Goal: Task Accomplishment & Management: Use online tool/utility

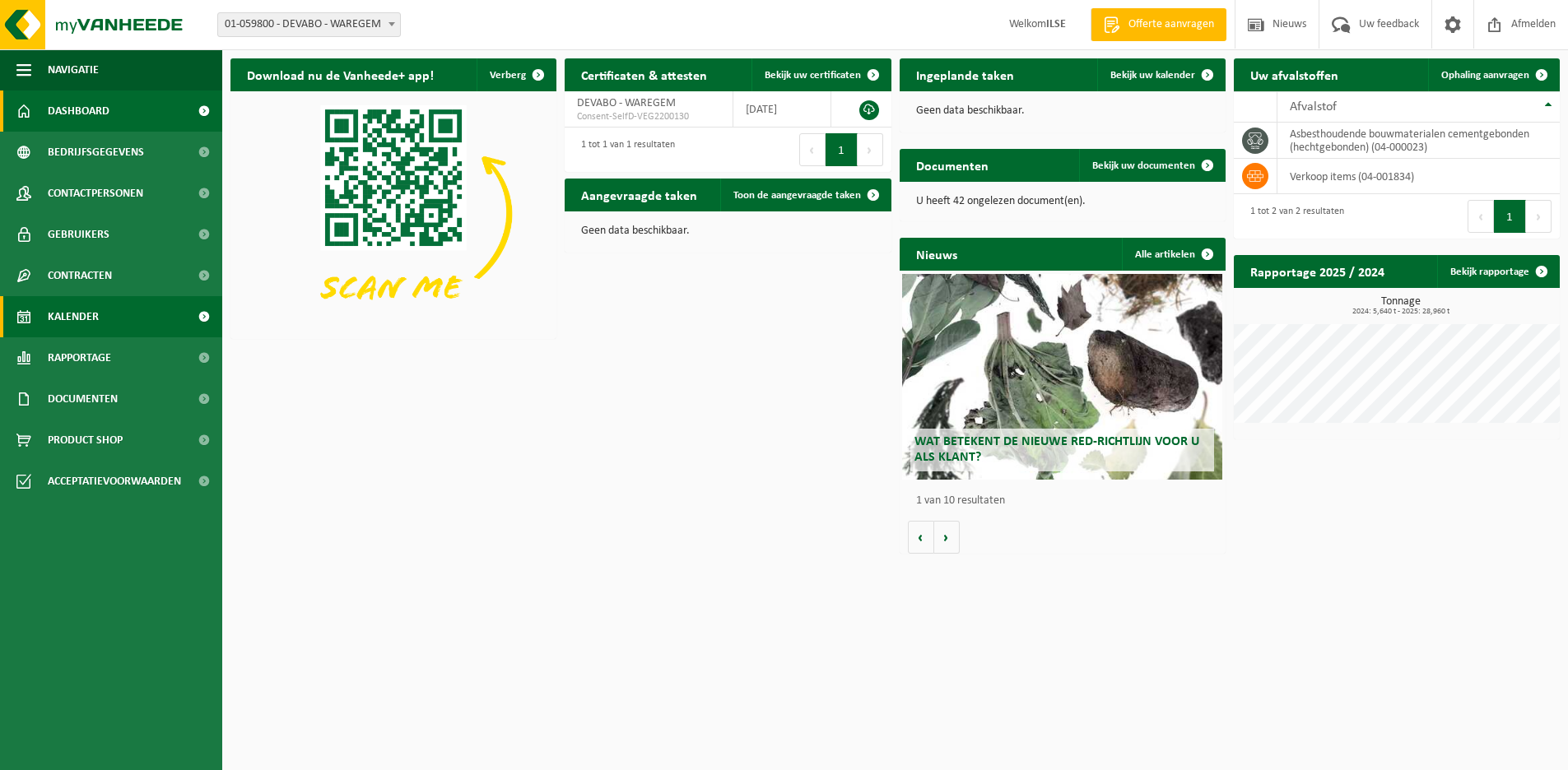
click at [80, 310] on span "Kalender" at bounding box center [73, 316] width 51 height 41
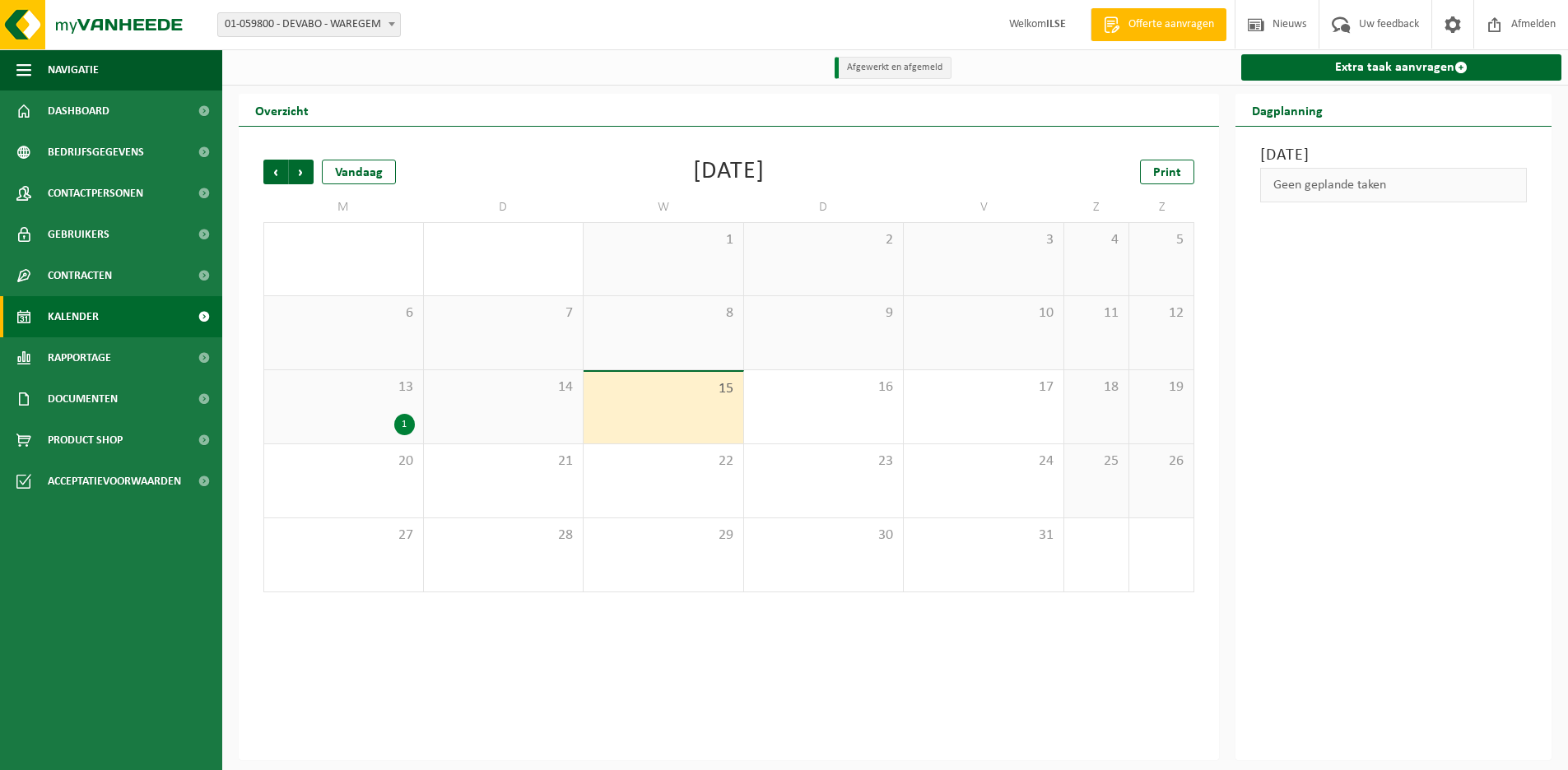
click at [671, 392] on span "15" at bounding box center [663, 389] width 143 height 18
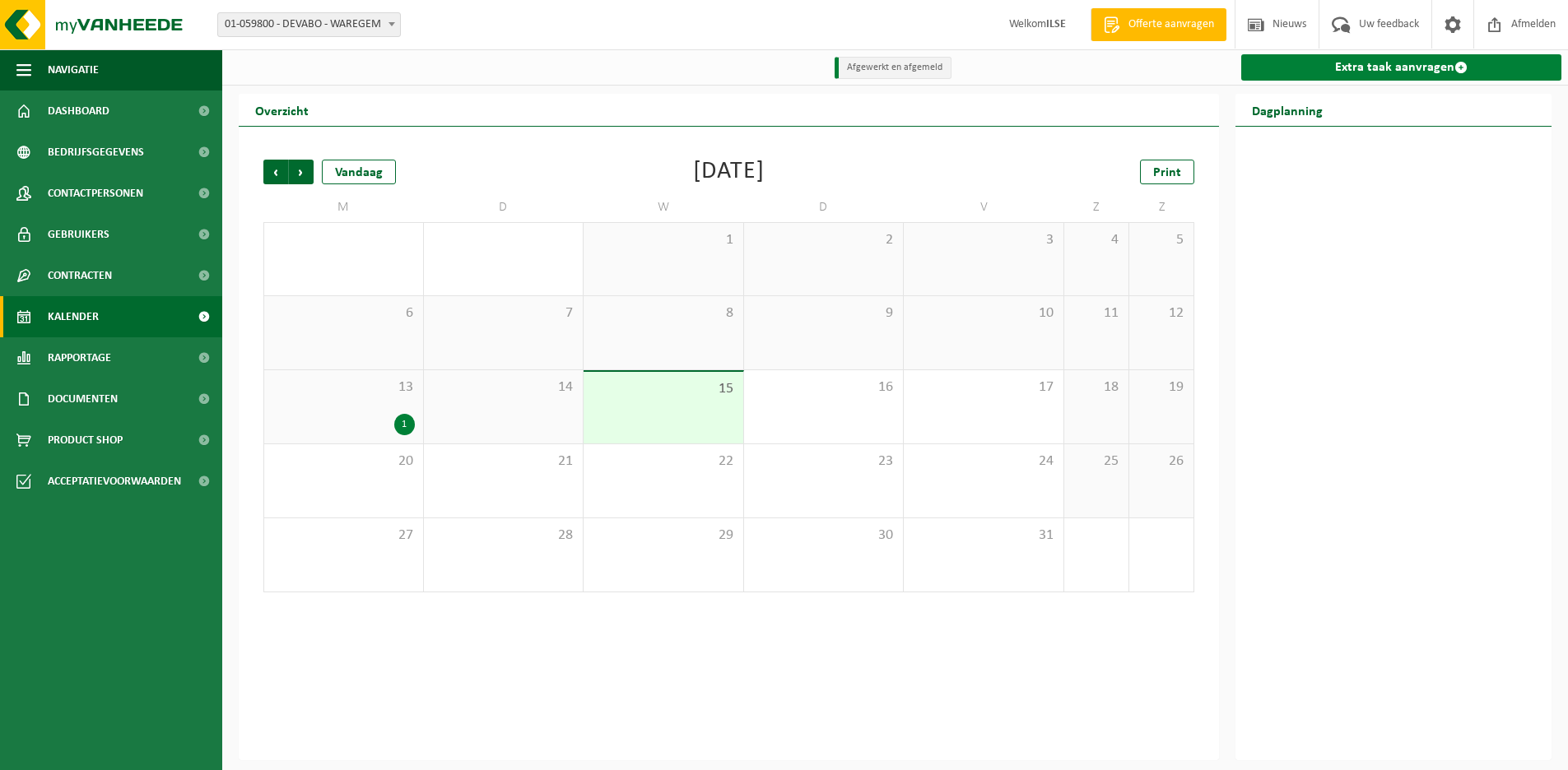
click at [1340, 70] on link "Extra taak aanvragen" at bounding box center [1401, 67] width 320 height 26
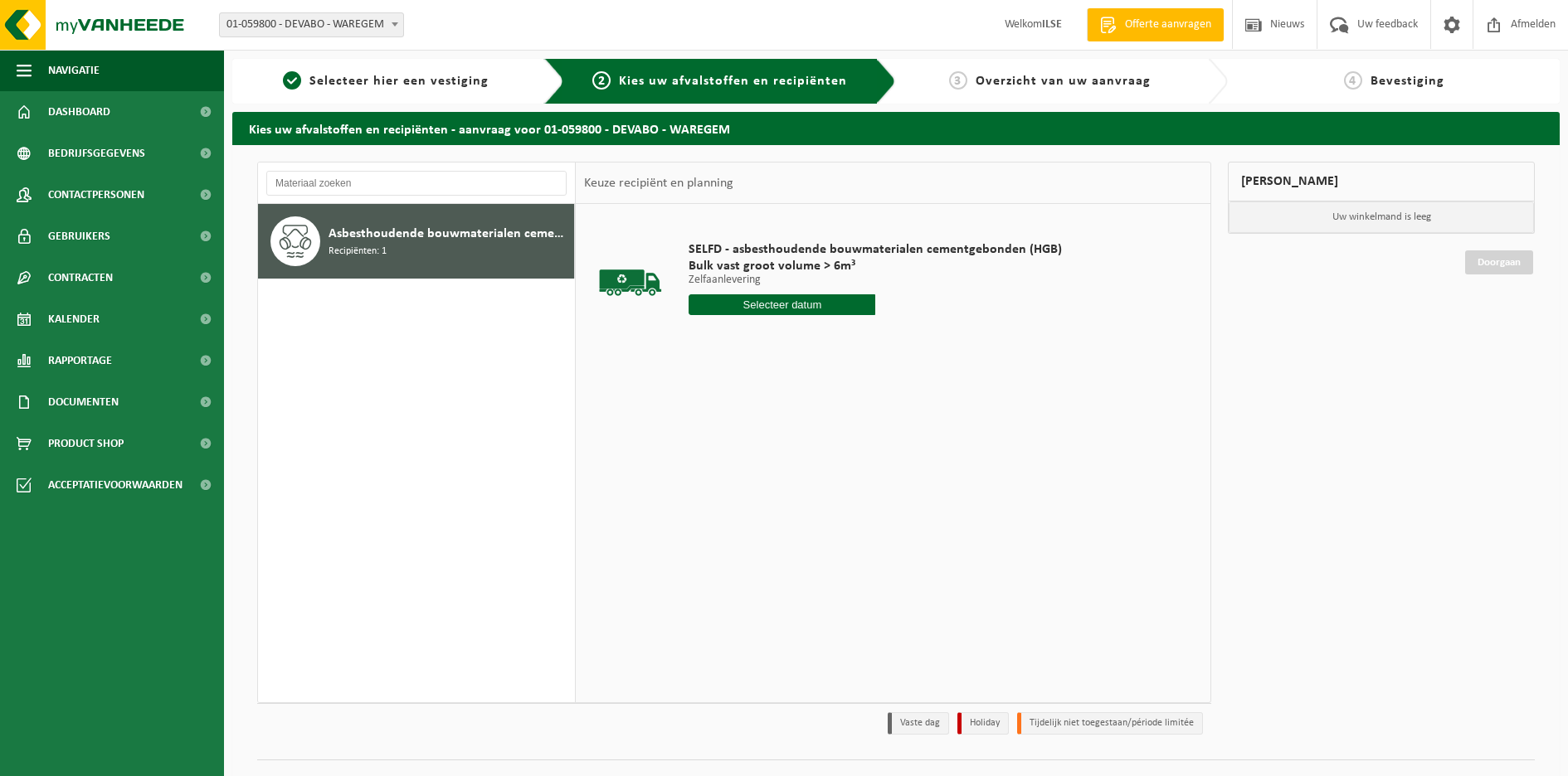
click at [828, 307] on input "text" at bounding box center [782, 305] width 187 height 21
click at [768, 448] on div "15" at bounding box center [762, 452] width 29 height 26
type input "Van 2025-10-15"
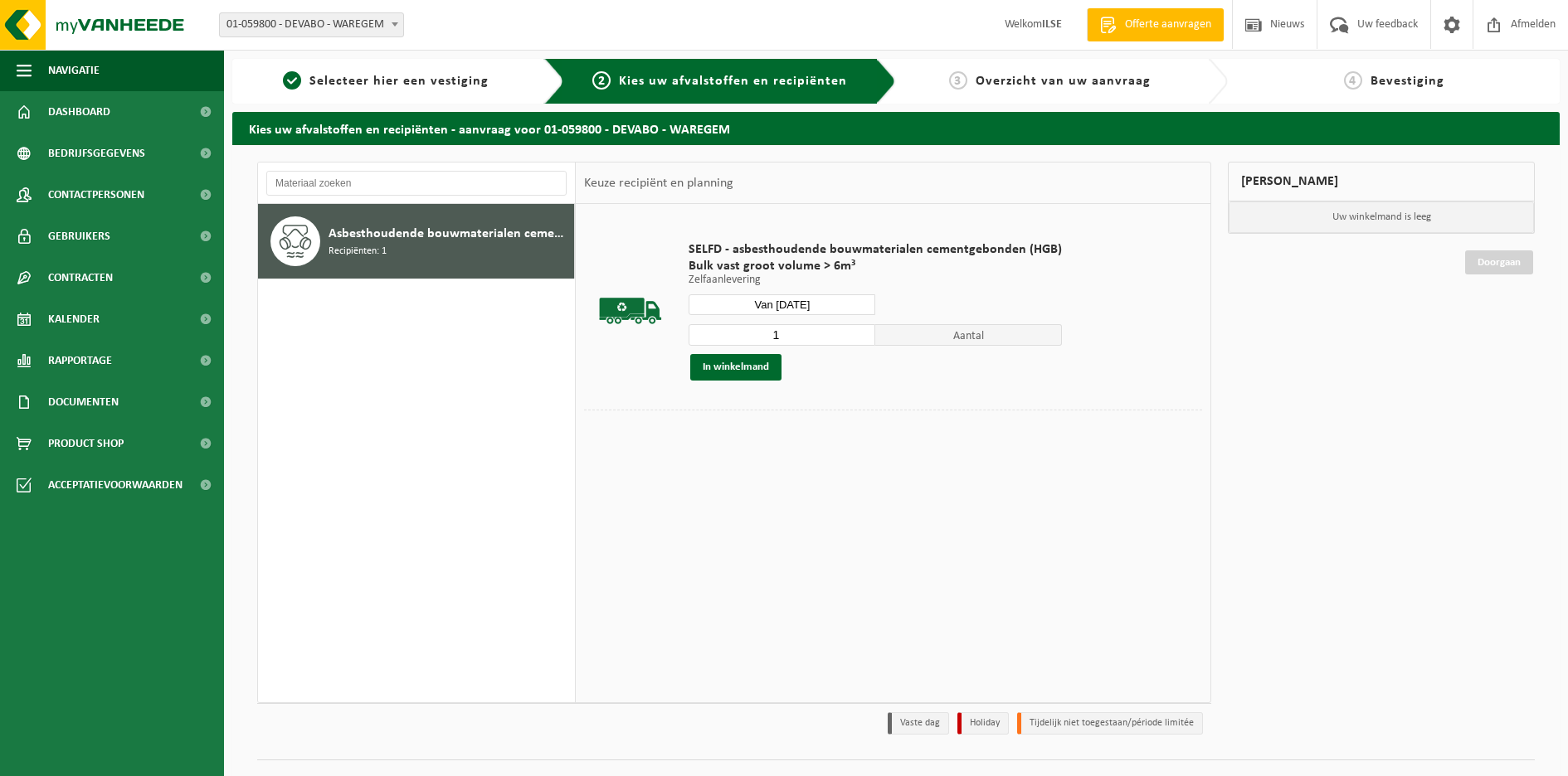
drag, startPoint x: 839, startPoint y: 484, endPoint x: 835, endPoint y: 467, distance: 17.5
click at [839, 484] on div "SELFD - asbesthoudende bouwmaterialen cementgebonden (HGB) Bulk vast groot volu…" at bounding box center [893, 453] width 634 height 498
click at [795, 407] on td "SELFD - asbesthoudende bouwmaterialen cementgebonden (HGB) Bulk vast groot volu…" at bounding box center [939, 311] width 526 height 197
click at [758, 375] on button "In winkelmand" at bounding box center [736, 367] width 92 height 26
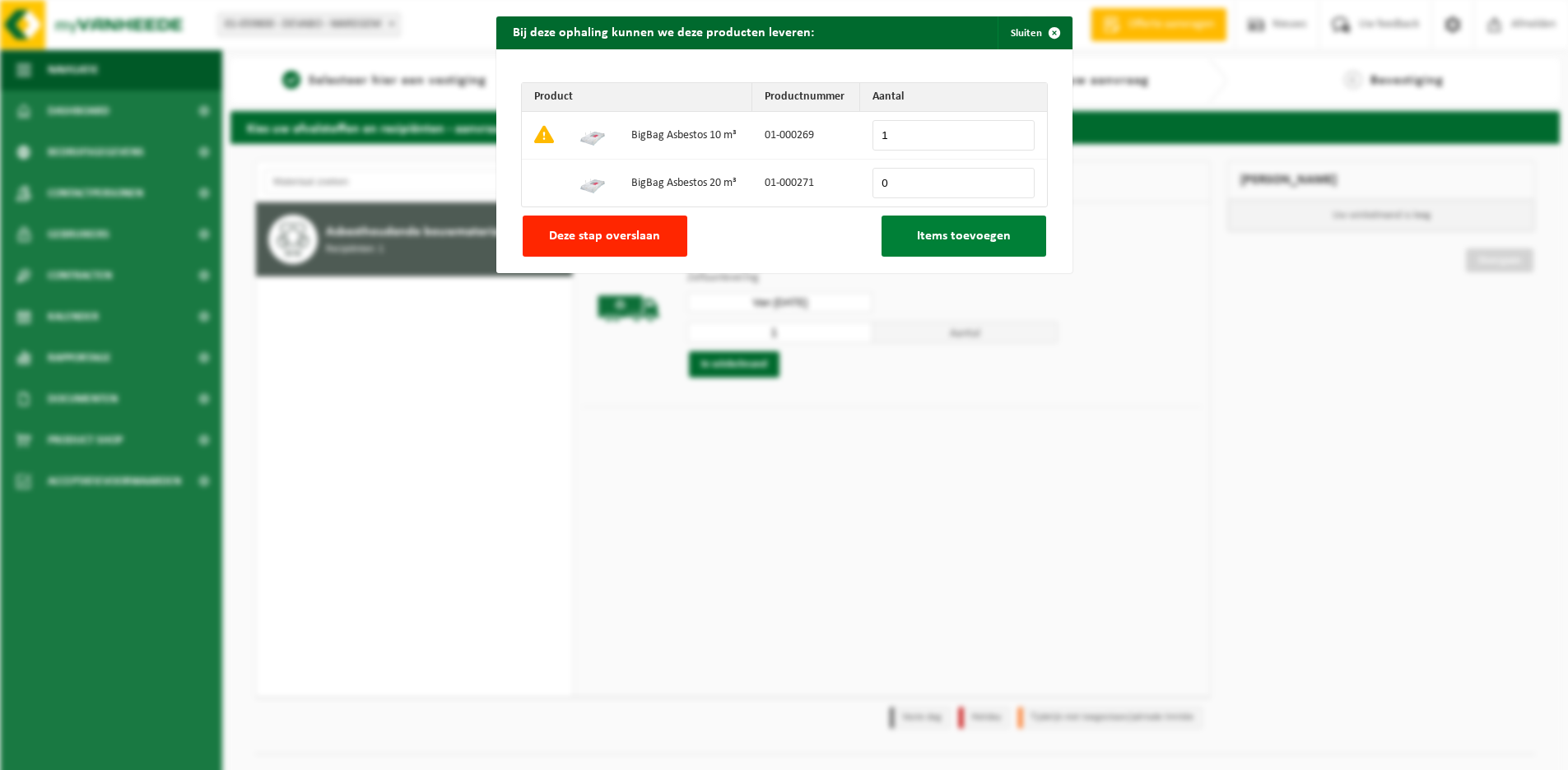
click at [999, 238] on span "Items toevoegen" at bounding box center [963, 236] width 94 height 13
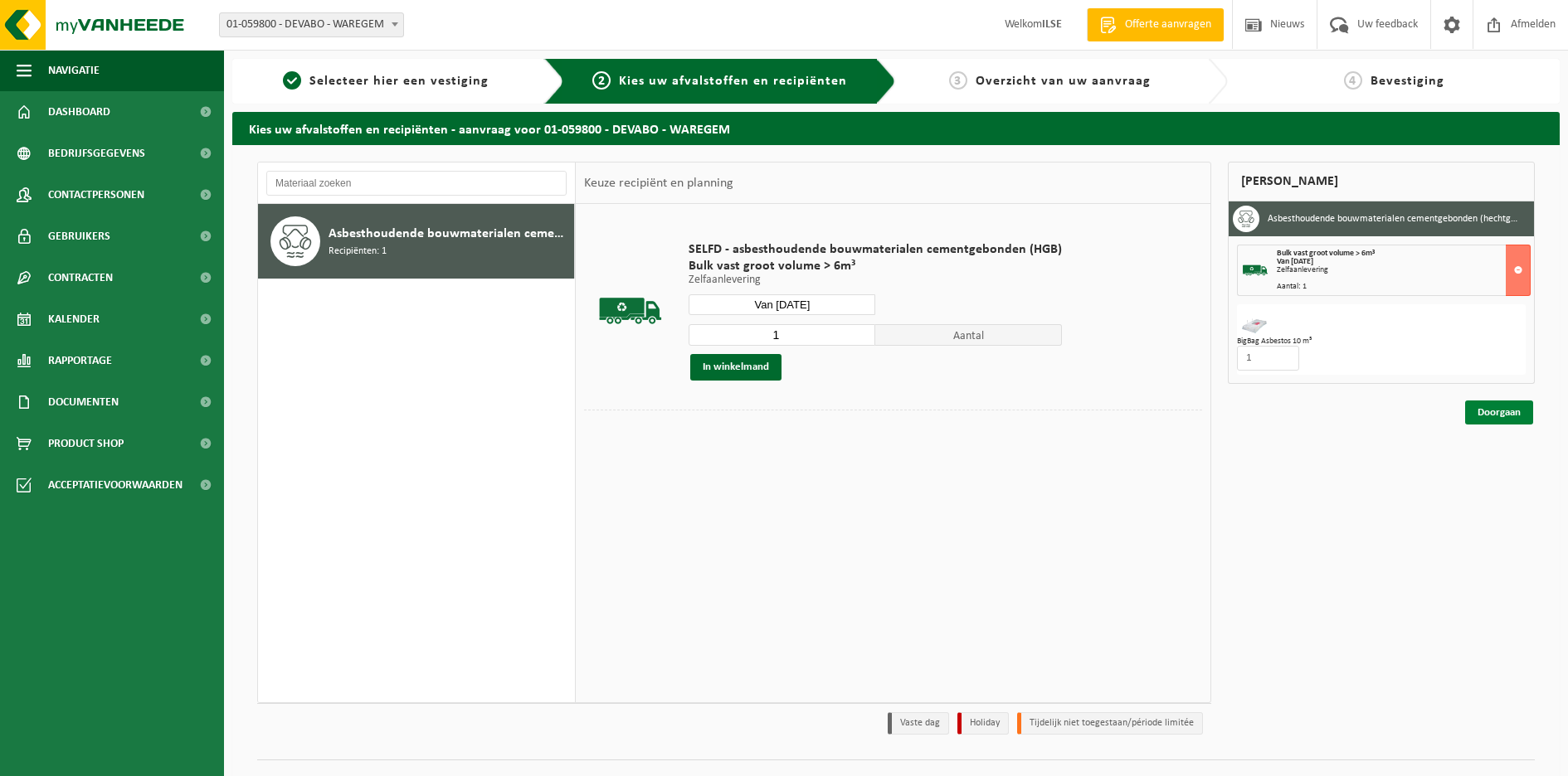
drag, startPoint x: 1502, startPoint y: 415, endPoint x: 1461, endPoint y: 415, distance: 41.0
click at [1500, 415] on link "Doorgaan" at bounding box center [1498, 412] width 68 height 24
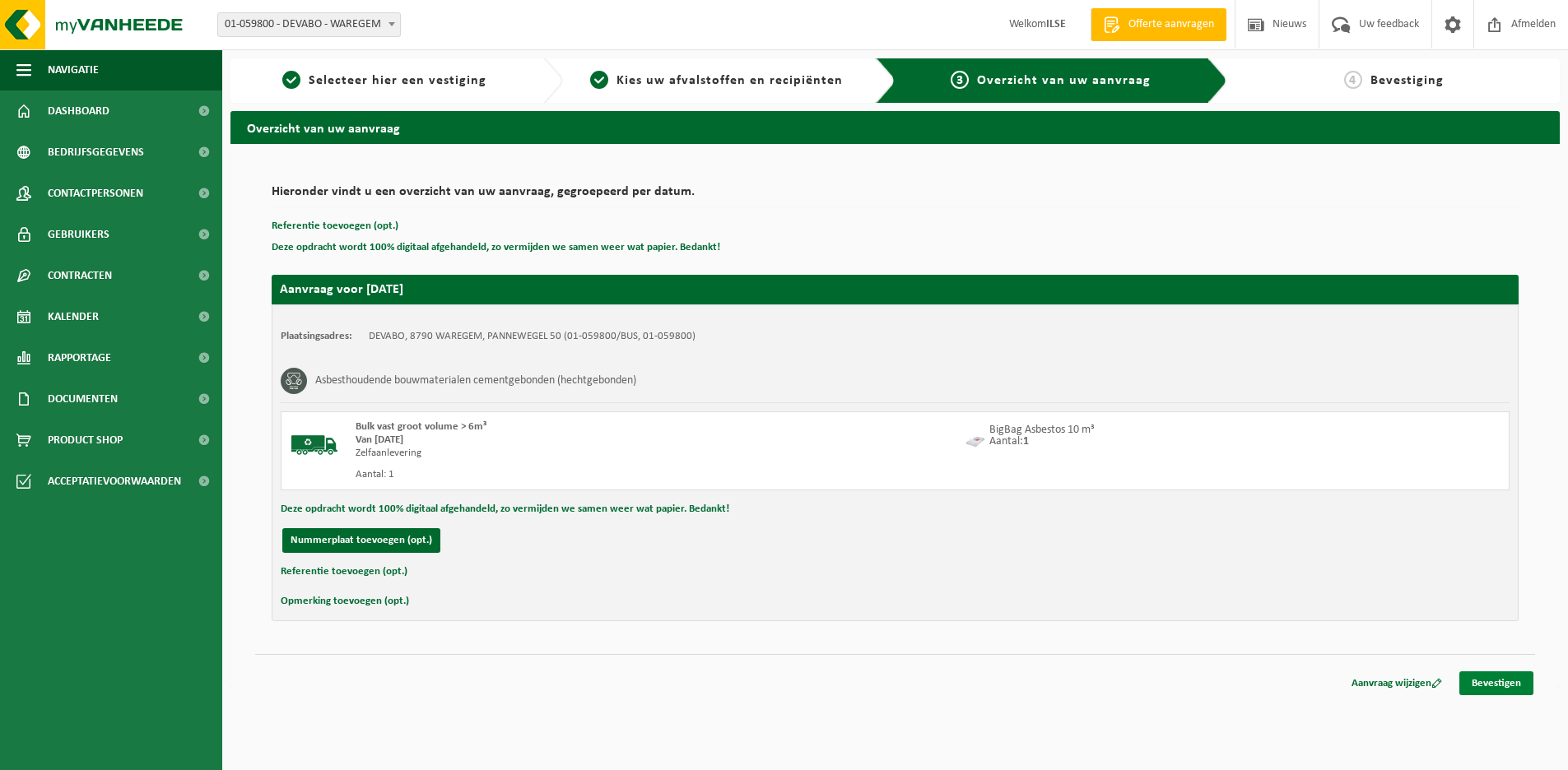
click at [1492, 684] on link "Bevestigen" at bounding box center [1496, 683] width 74 height 24
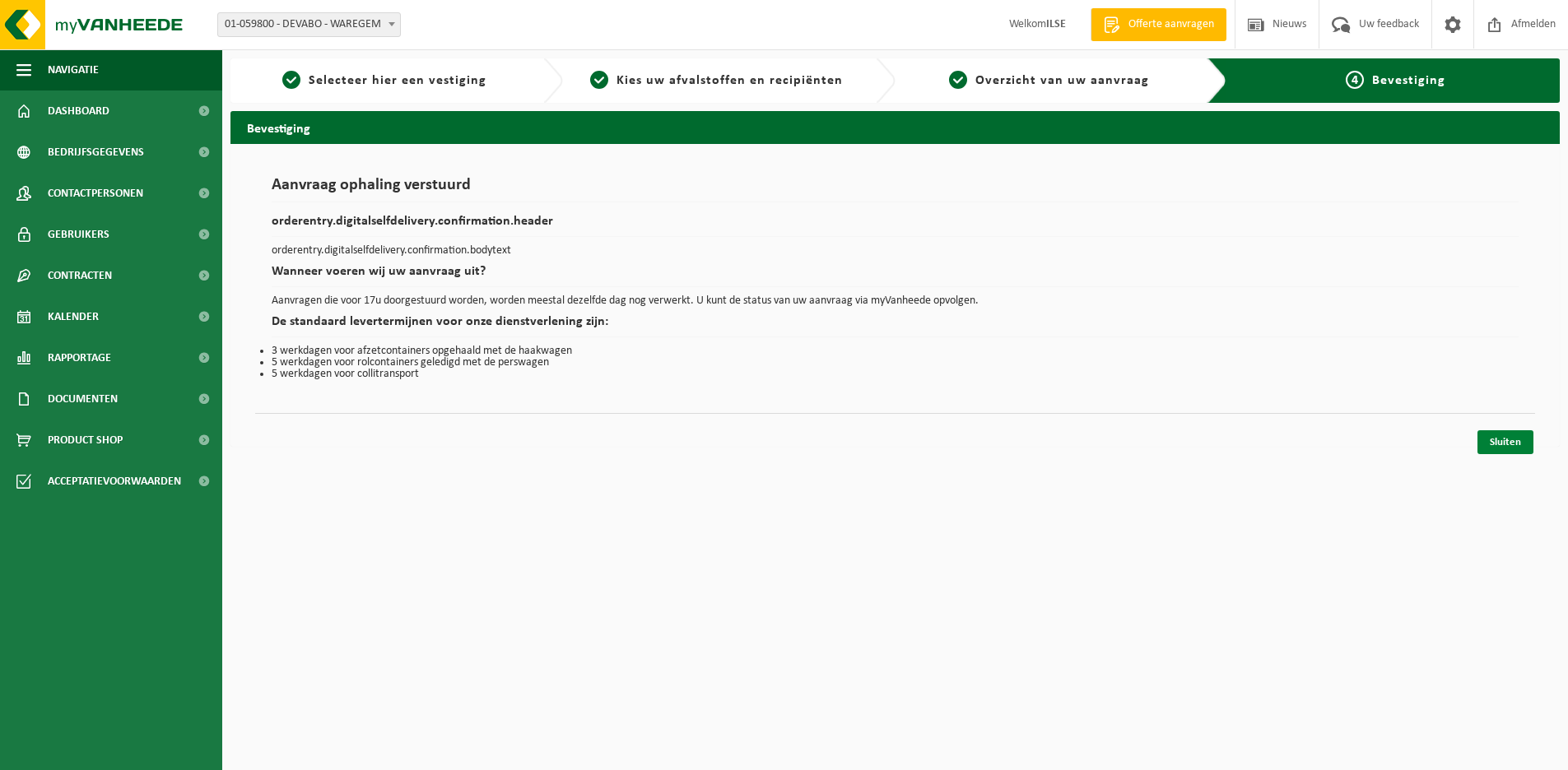
click at [1504, 443] on link "Sluiten" at bounding box center [1505, 442] width 56 height 24
